Goal: Information Seeking & Learning: Understand process/instructions

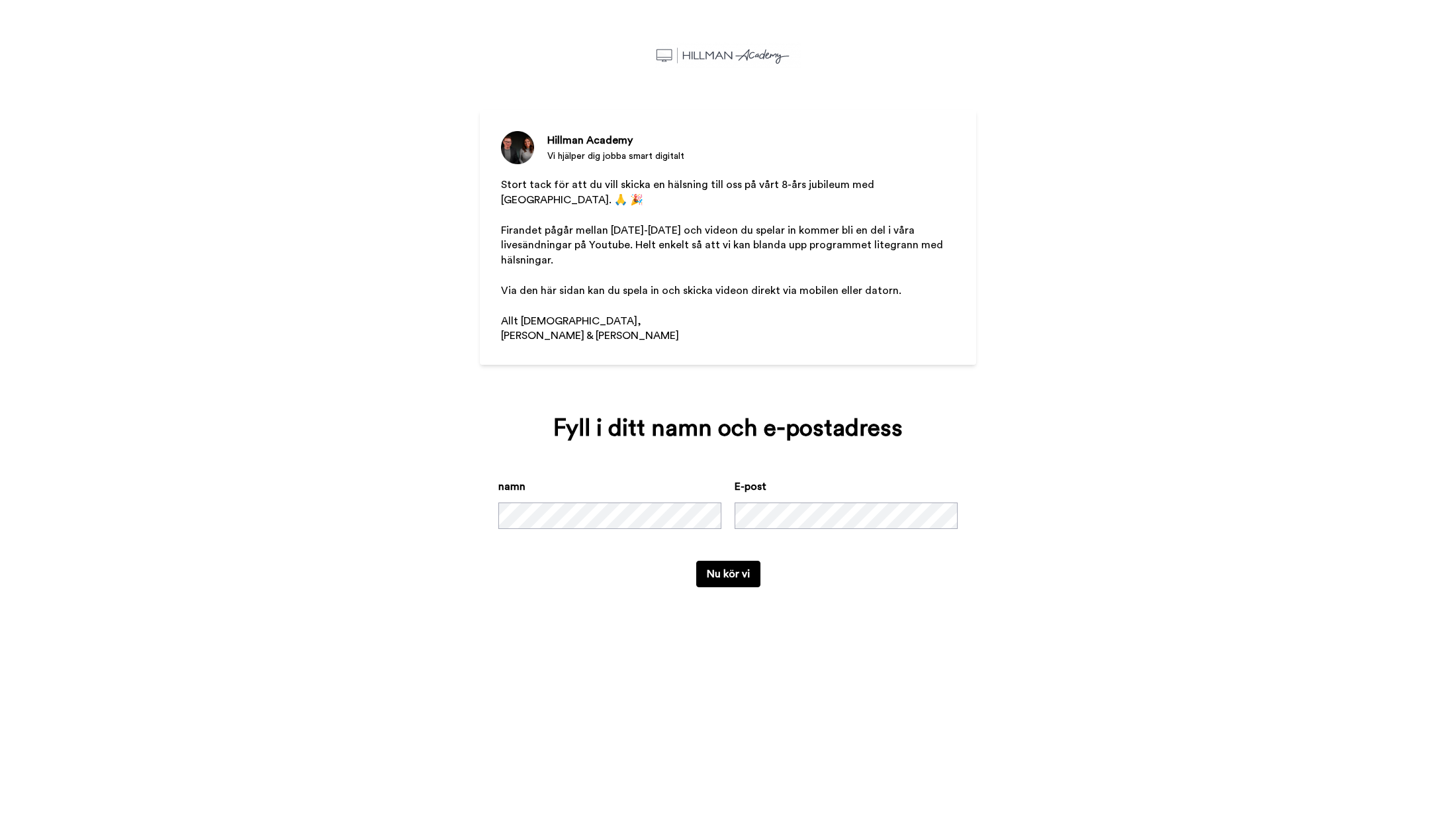
drag, startPoint x: 794, startPoint y: 181, endPoint x: 895, endPoint y: 272, distance: 135.9
click at [901, 270] on div "Stort tack för att du vill skicka en hälsning till oss på vårt 8-års jubileum m…" at bounding box center [727, 283] width 454 height 213
drag, startPoint x: 627, startPoint y: 232, endPoint x: 733, endPoint y: 269, distance: 112.3
click at [733, 271] on div "Stort tack för att du vill skicka en hälsning till oss på vårt 8-års jubileum m…" at bounding box center [727, 283] width 454 height 213
drag, startPoint x: 573, startPoint y: 231, endPoint x: 665, endPoint y: 231, distance: 92.0
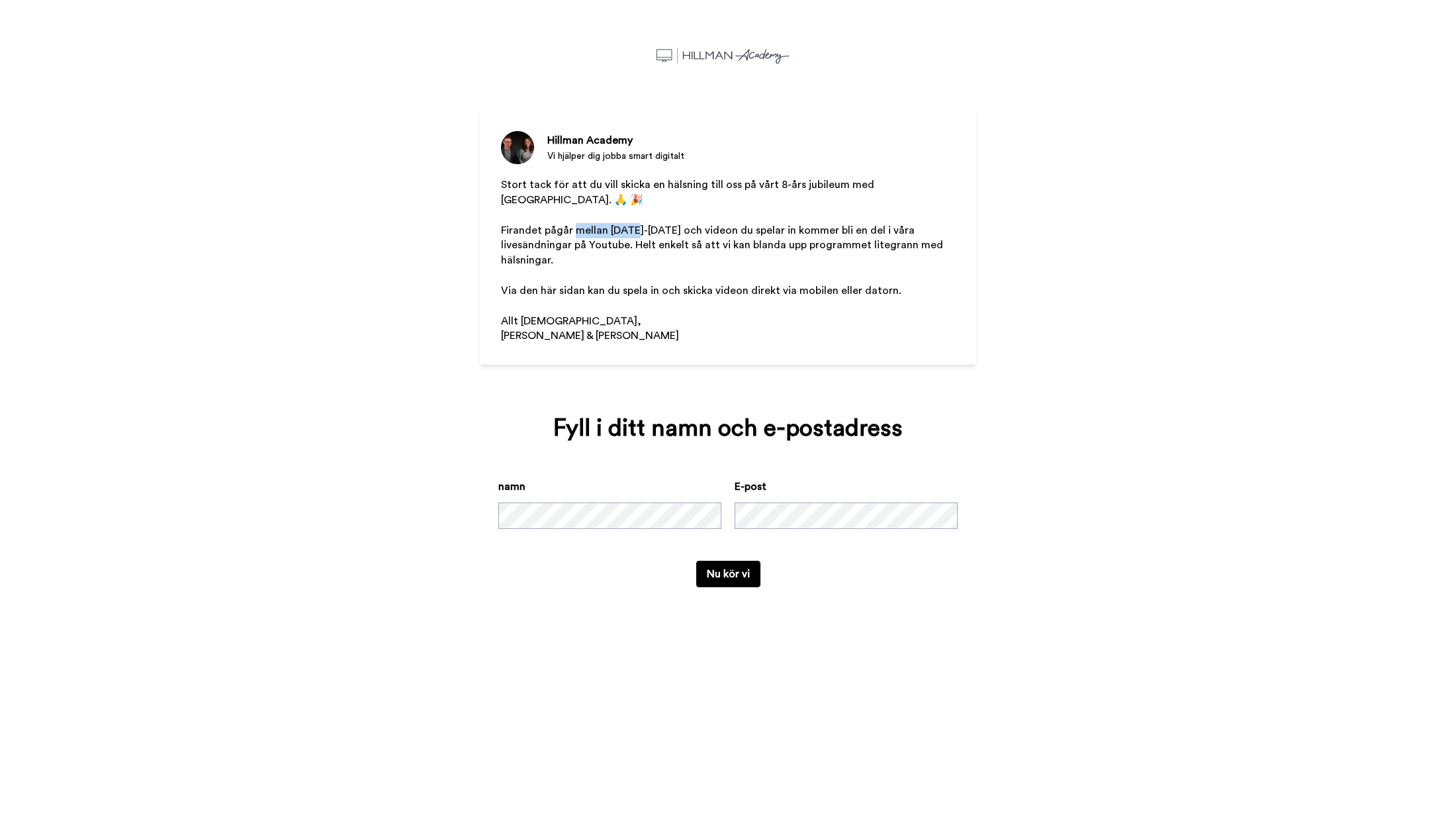
click at [632, 225] on span "Firandet pågår mellan [DATE]-[DATE] och videon du spelar in kommer bli en del i…" at bounding box center [723, 245] width 445 height 41
drag, startPoint x: 797, startPoint y: 239, endPoint x: 840, endPoint y: 248, distance: 43.9
click at [798, 239] on span "Firandet pågår mellan [DATE]-[DATE] och videon du spelar in kommer bli en del i…" at bounding box center [723, 245] width 445 height 41
click at [1163, 181] on div "Hillman Academy Vi hjälper dig jobba smart digitalt Stort tack för att du vill …" at bounding box center [728, 408] width 1456 height 815
click at [1149, 182] on div "Hillman Academy Vi hjälper dig jobba smart digitalt Stort tack för att du vill …" at bounding box center [728, 408] width 1456 height 815
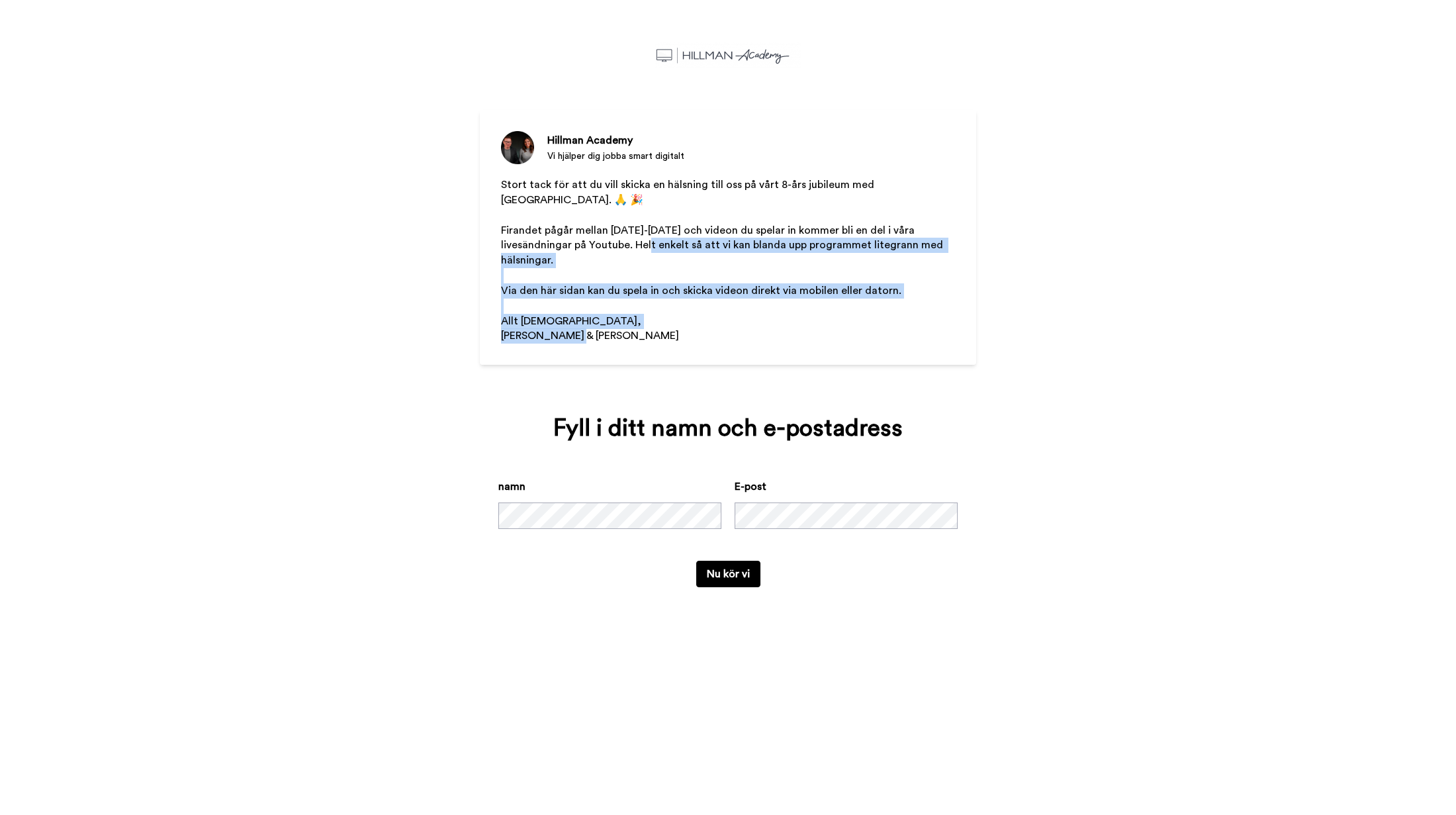
drag, startPoint x: 746, startPoint y: 296, endPoint x: 787, endPoint y: 377, distance: 90.8
click at [795, 361] on div "Stort tack för att du vill skicka en hälsning till oss på vårt 8-års jubileum m…" at bounding box center [727, 283] width 454 height 213
click at [1124, 247] on div "Hillman Academy Vi hjälper dig jobba smart digitalt Stort tack för att du vill …" at bounding box center [728, 408] width 1456 height 815
